Goal: Task Accomplishment & Management: Complete application form

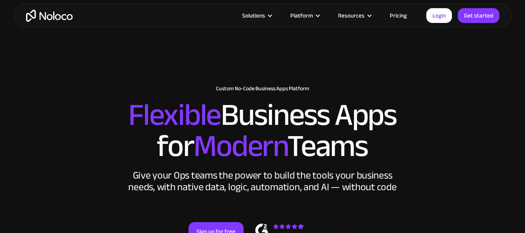
click at [218, 222] on link "Sign up for free" at bounding box center [216, 231] width 55 height 19
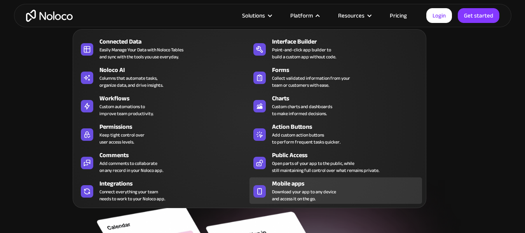
click at [294, 187] on div "Mobile apps" at bounding box center [349, 183] width 154 height 9
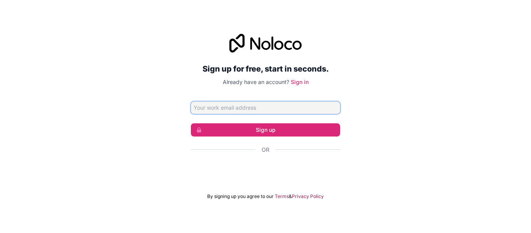
click at [225, 109] on input "Email address" at bounding box center [265, 107] width 149 height 12
type input "rishabh.gupta@studds.com"
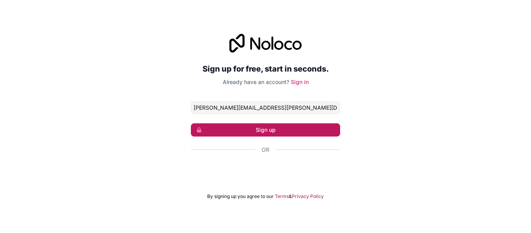
click at [251, 127] on button "Sign up" at bounding box center [265, 129] width 149 height 13
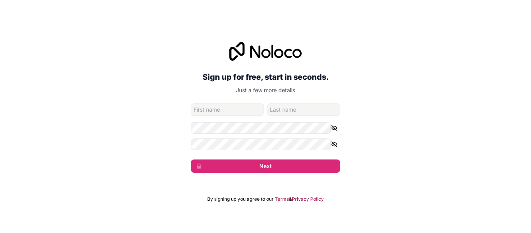
click at [225, 103] on input "given-name" at bounding box center [227, 109] width 73 height 12
type input "Rishabh"
type input "Gupta"
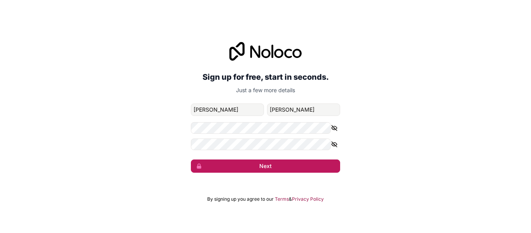
click at [261, 164] on button "Next" at bounding box center [265, 165] width 149 height 13
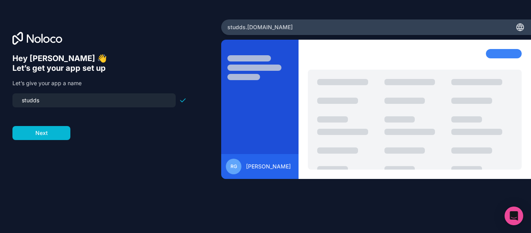
drag, startPoint x: 54, startPoint y: 99, endPoint x: 6, endPoint y: 94, distance: 48.8
click at [6, 94] on div "Hey Rishabh 👋 Let’s get your app set up Let’s give your app a name studds Next" at bounding box center [110, 116] width 221 height 194
type input "studds"
click at [39, 126] on button "Next" at bounding box center [41, 133] width 58 height 14
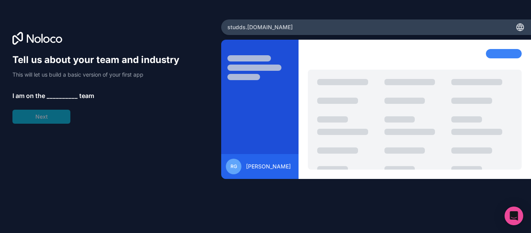
click at [51, 91] on span "__________" at bounding box center [62, 95] width 31 height 9
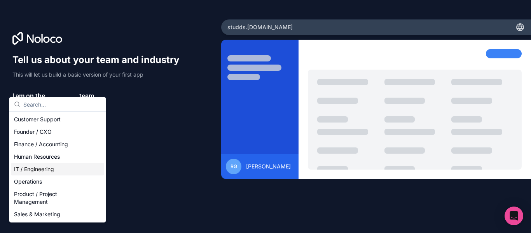
click at [33, 165] on div "IT / Engineering" at bounding box center [57, 169] width 93 height 12
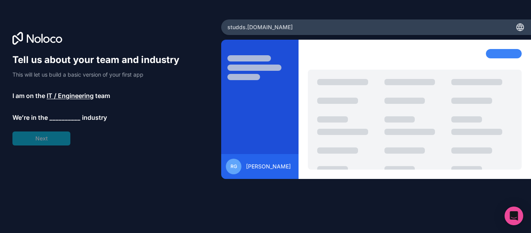
click at [51, 113] on span "__________" at bounding box center [64, 117] width 31 height 9
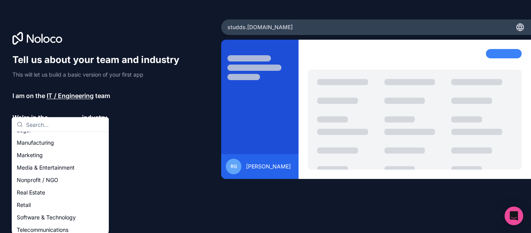
scroll to position [109, 0]
click at [38, 136] on div "Manufacturing" at bounding box center [60, 142] width 93 height 12
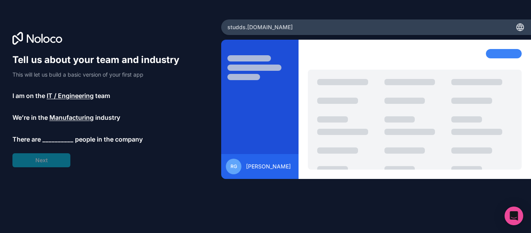
click at [52, 134] on span "__________" at bounding box center [57, 138] width 31 height 9
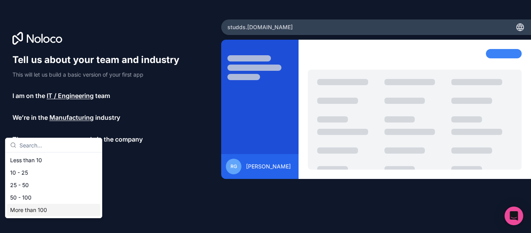
click at [30, 205] on div "More than 100" at bounding box center [53, 210] width 93 height 12
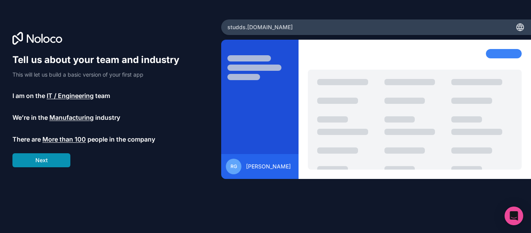
click at [41, 153] on button "Next" at bounding box center [41, 160] width 58 height 14
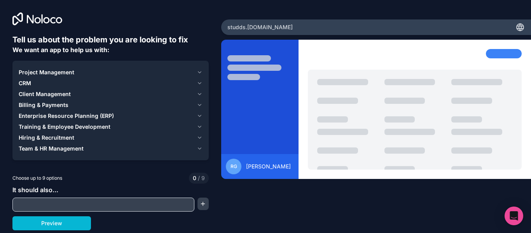
click at [102, 68] on div "Project Management" at bounding box center [106, 72] width 175 height 8
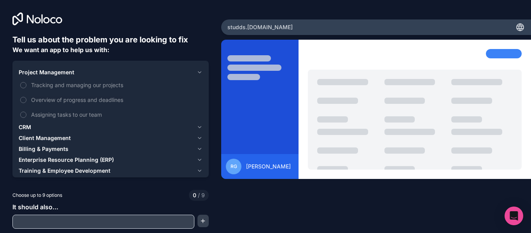
click at [102, 68] on div "Project Management" at bounding box center [106, 72] width 175 height 8
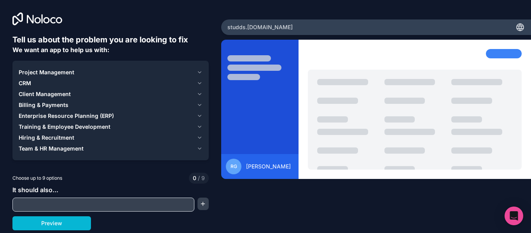
click at [87, 90] on div "Client Management" at bounding box center [106, 94] width 175 height 8
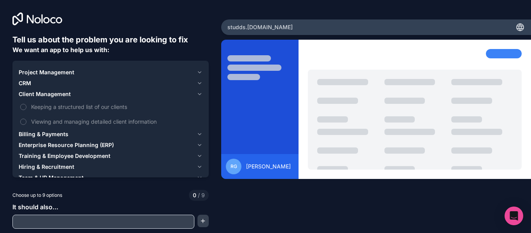
click at [110, 141] on div "Enterprise Resource Planning (ERP)" at bounding box center [106, 145] width 175 height 8
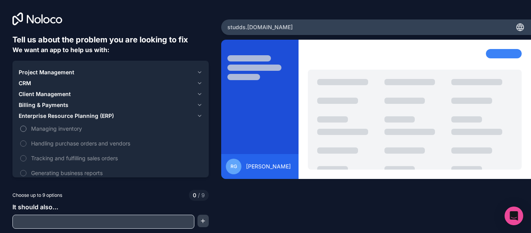
scroll to position [6, 0]
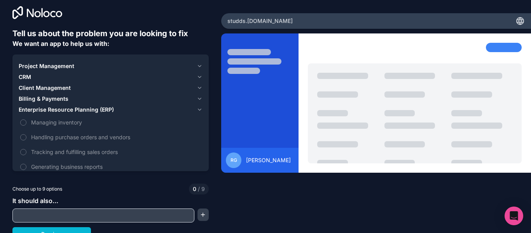
click at [88, 106] on span "Enterprise Resource Planning (ERP)" at bounding box center [66, 110] width 95 height 8
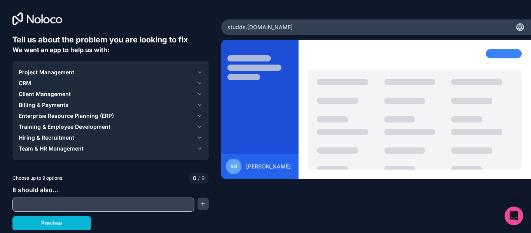
scroll to position [0, 0]
click at [77, 112] on span "Enterprise Resource Planning (ERP)" at bounding box center [66, 116] width 95 height 8
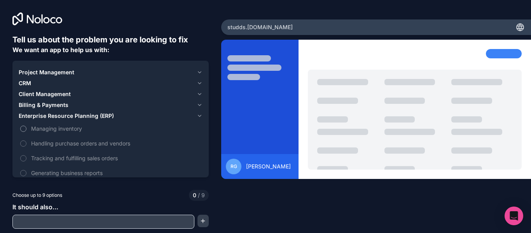
click at [23, 126] on button "Managing inventory" at bounding box center [23, 129] width 6 height 6
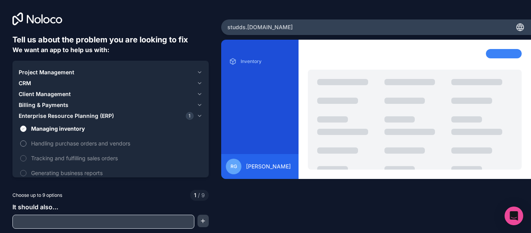
click at [20, 140] on button "Handling purchase orders and vendors" at bounding box center [23, 143] width 6 height 6
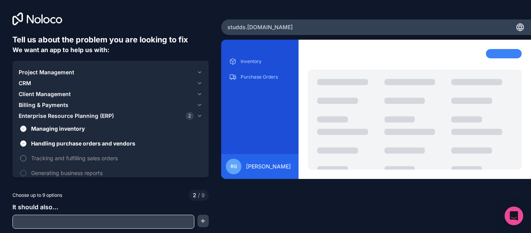
click at [21, 155] on button "Tracking and fulfilling sales orders" at bounding box center [23, 158] width 6 height 6
click at [21, 170] on button "Generating business reports" at bounding box center [23, 173] width 6 height 6
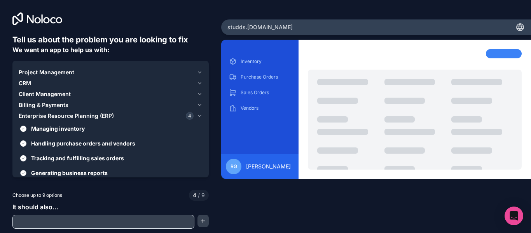
scroll to position [6, 0]
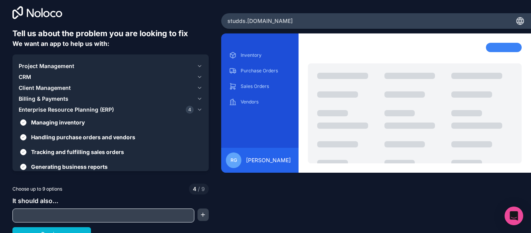
click at [134, 61] on button "Project Management" at bounding box center [111, 66] width 184 height 11
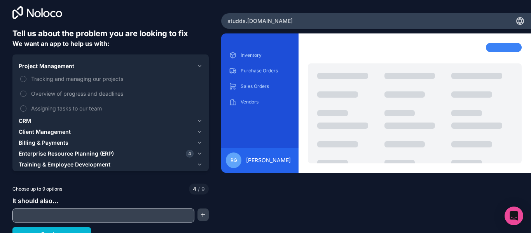
click at [52, 210] on input "text" at bounding box center [103, 215] width 178 height 11
click at [200, 210] on button "button" at bounding box center [203, 214] width 12 height 12
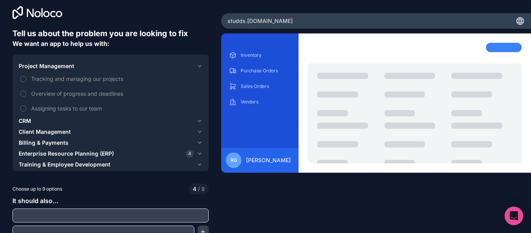
scroll to position [22, 0]
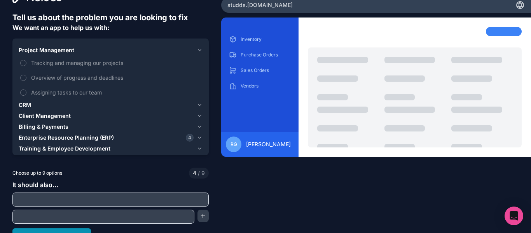
click at [54, 228] on button "Preview" at bounding box center [51, 235] width 79 height 14
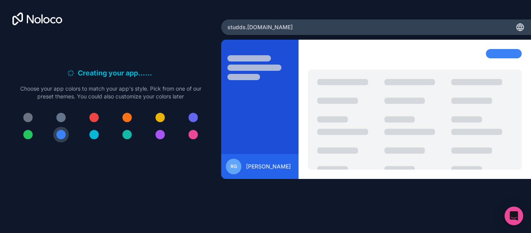
scroll to position [0, 0]
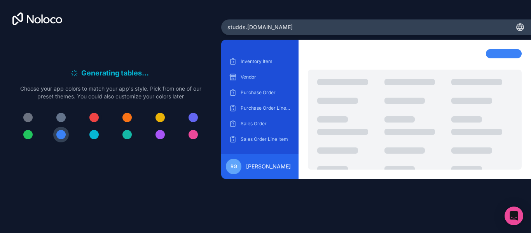
click at [94, 115] on div at bounding box center [93, 117] width 9 height 9
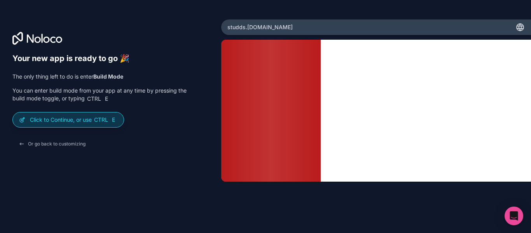
click at [72, 116] on p "Click to Continue, or use Ctrl E" at bounding box center [73, 120] width 87 height 8
